Goal: Find specific page/section

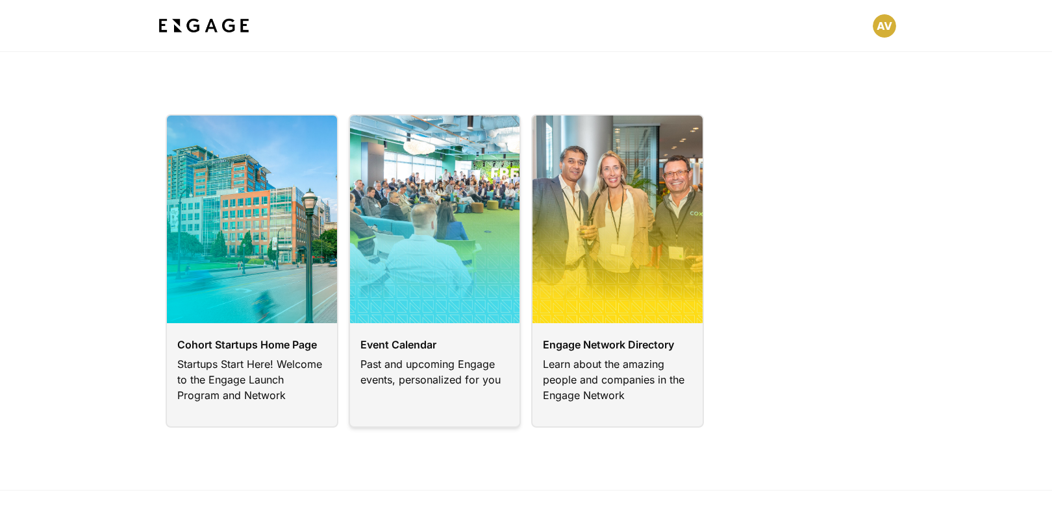
click at [440, 327] on link at bounding box center [435, 271] width 173 height 314
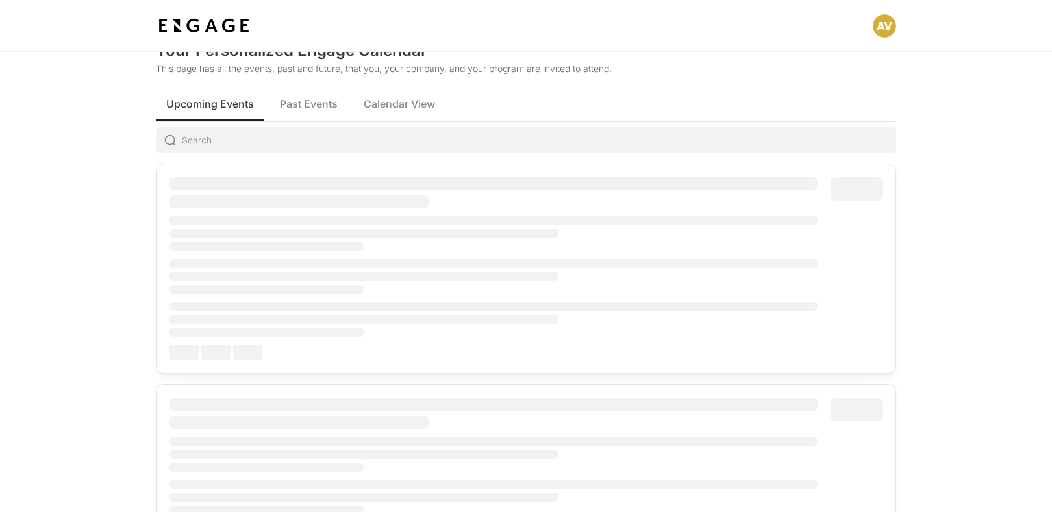
scroll to position [62, 0]
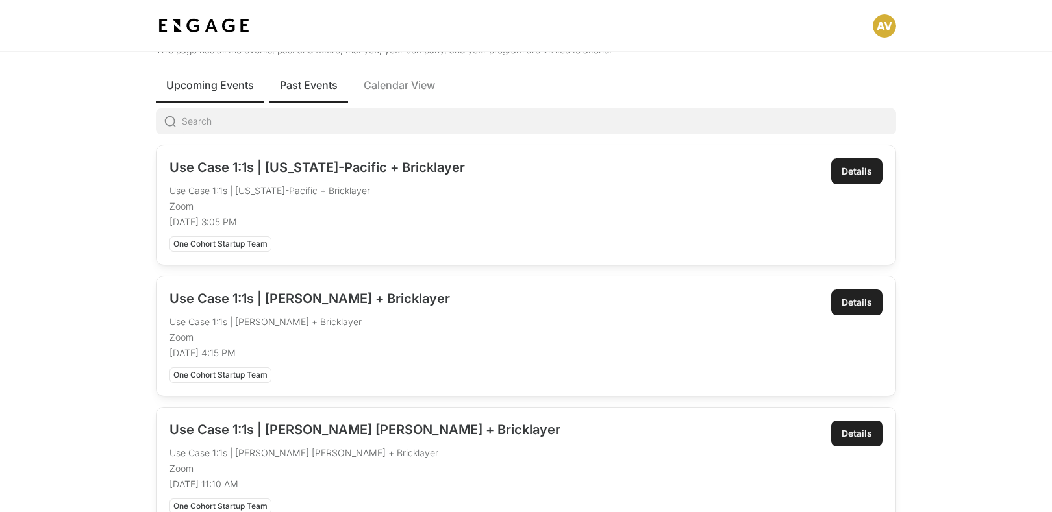
click at [292, 89] on span "Past Events" at bounding box center [309, 85] width 58 height 16
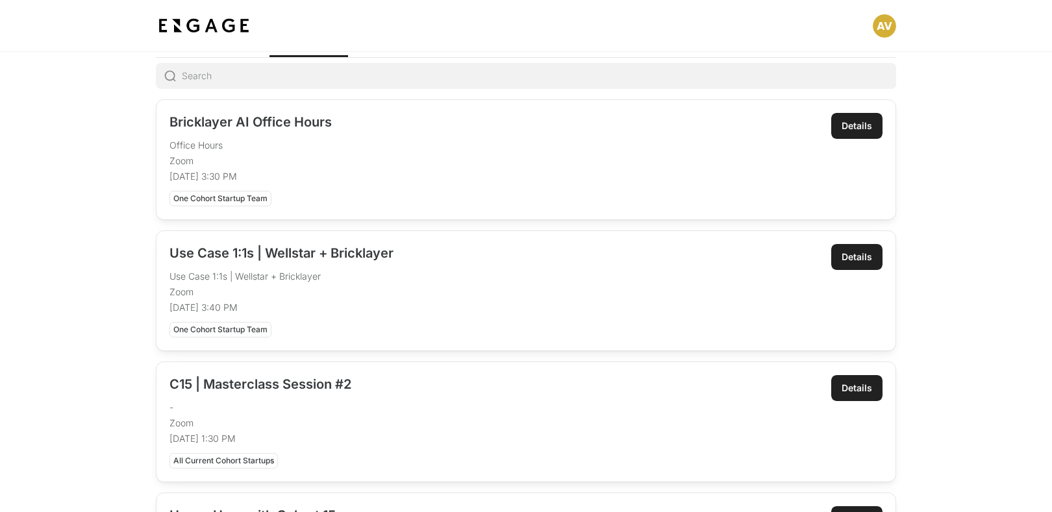
scroll to position [105, 0]
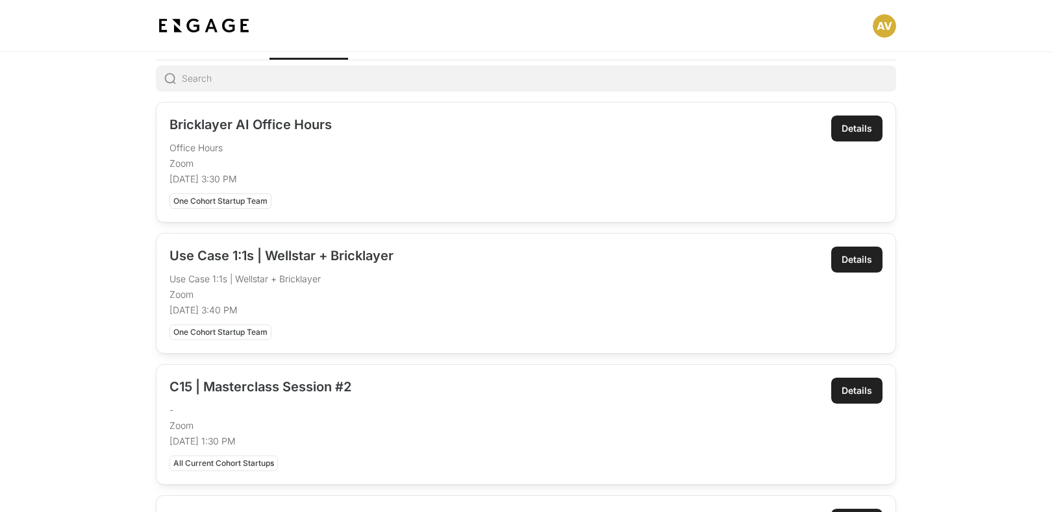
click at [858, 256] on div "Details" at bounding box center [857, 259] width 31 height 13
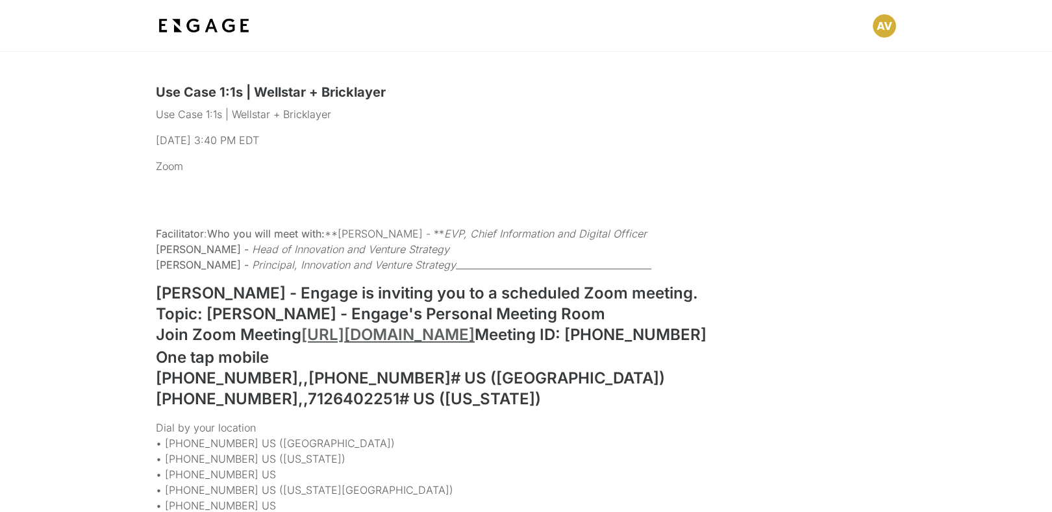
click at [183, 27] on img at bounding box center [204, 25] width 96 height 23
